Goal: Find specific page/section: Find specific page/section

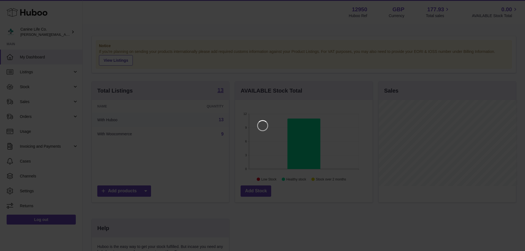
scroll to position [86, 139]
click at [514, 5] on icon "Close" at bounding box center [514, 5] width 4 height 4
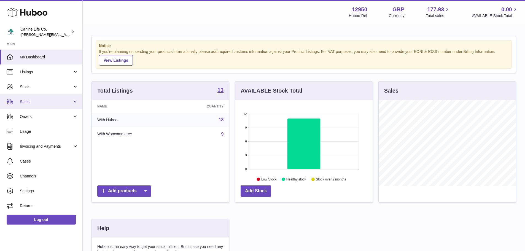
click at [39, 101] on span "Sales" at bounding box center [46, 101] width 53 height 5
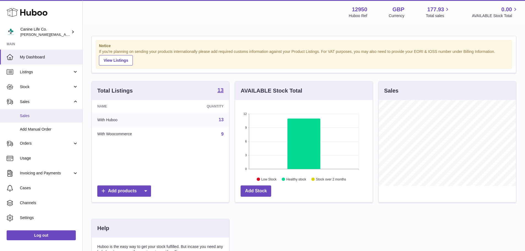
click at [34, 115] on span "Sales" at bounding box center [49, 115] width 58 height 5
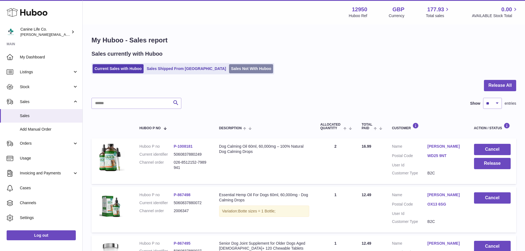
click at [229, 71] on link "Sales Not With Huboo" at bounding box center [251, 68] width 44 height 9
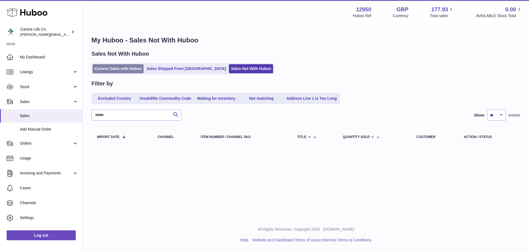
click at [122, 68] on link "Current Sales with Huboo" at bounding box center [118, 68] width 51 height 9
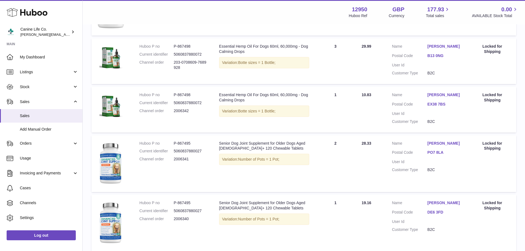
scroll to position [313, 0]
